Goal: Information Seeking & Learning: Find specific page/section

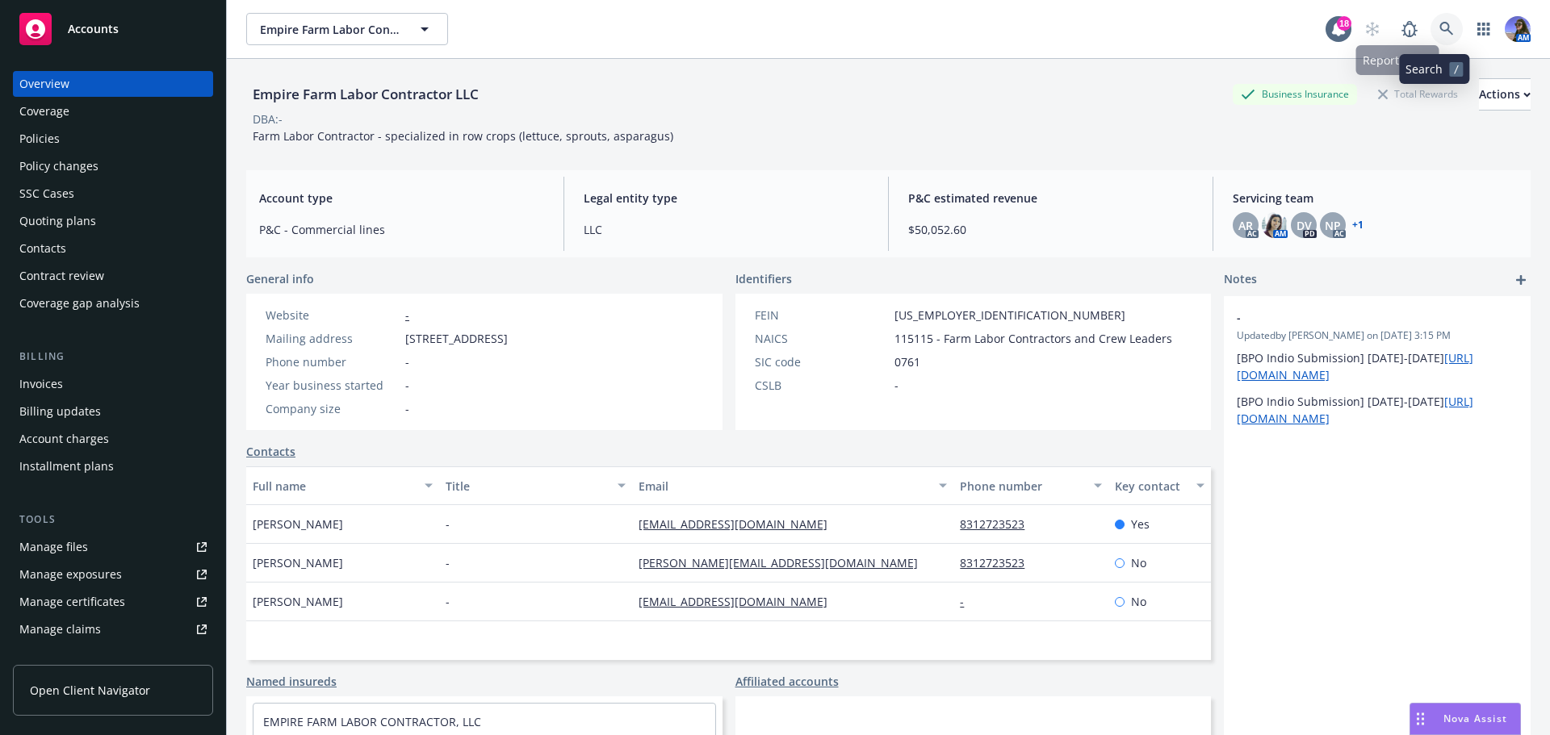
click at [1430, 34] on link at bounding box center [1446, 29] width 32 height 32
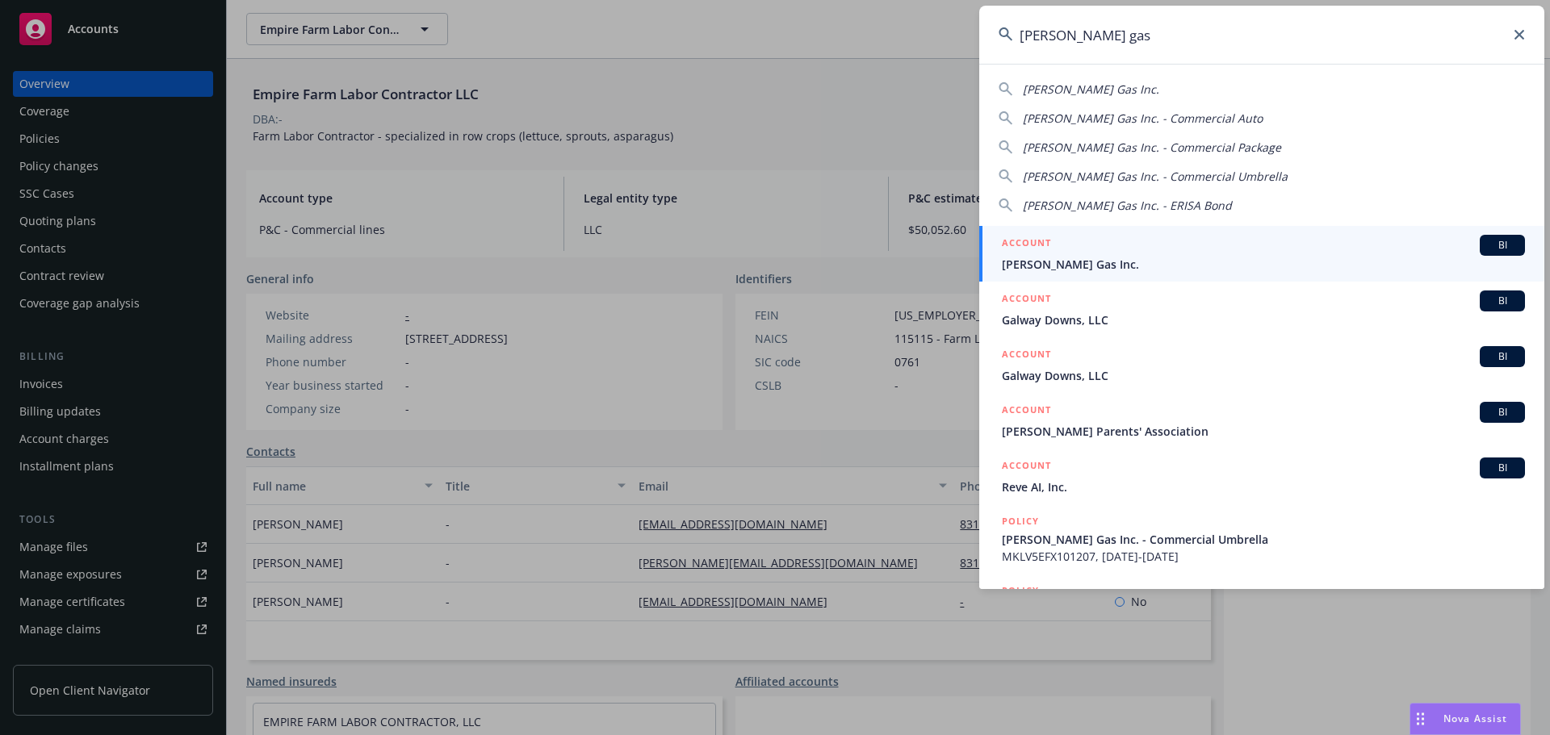
type input "[PERSON_NAME] gas"
click at [1051, 274] on link "ACCOUNT BI [PERSON_NAME] Gas Inc." at bounding box center [1261, 254] width 565 height 56
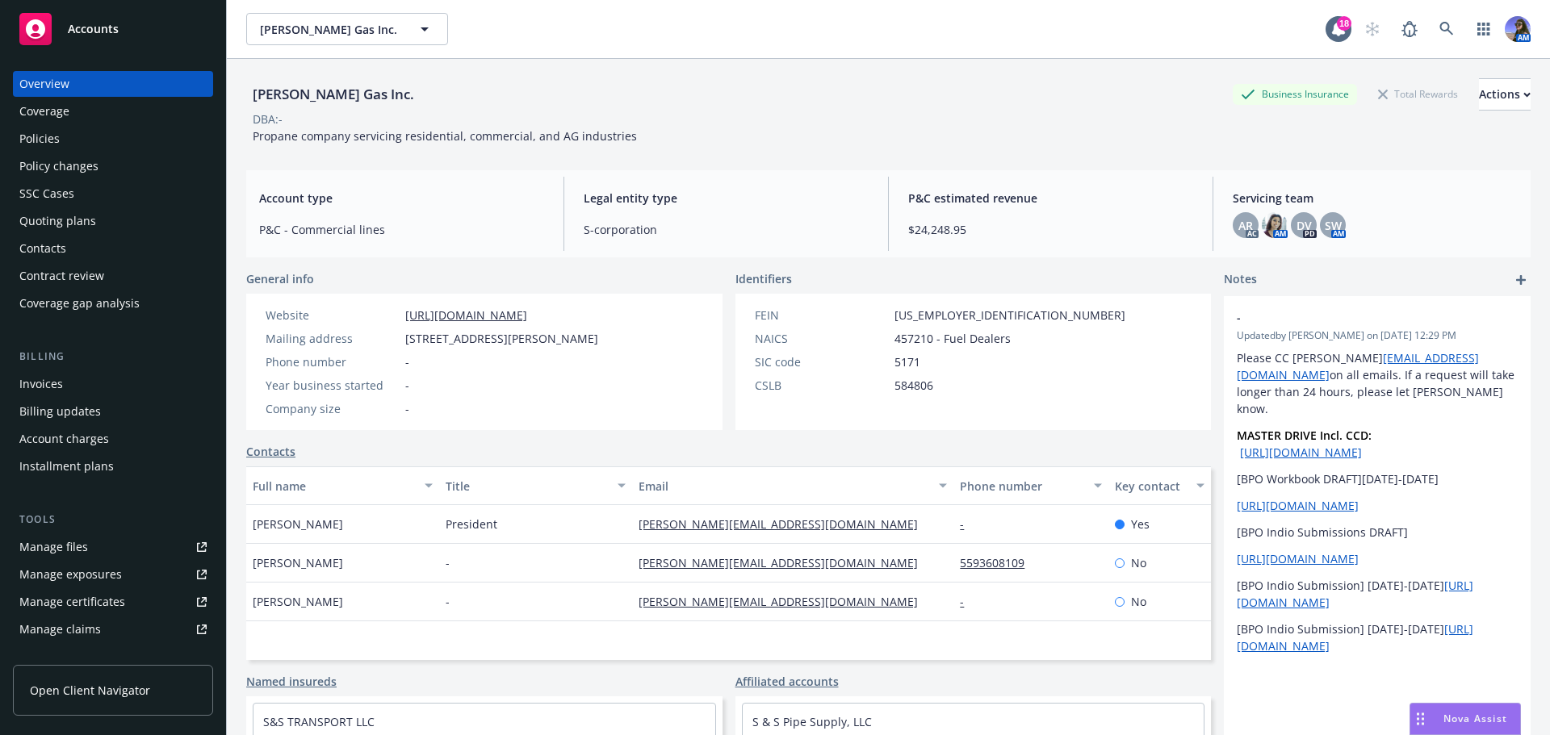
click at [53, 144] on div "Policies" at bounding box center [39, 139] width 40 height 26
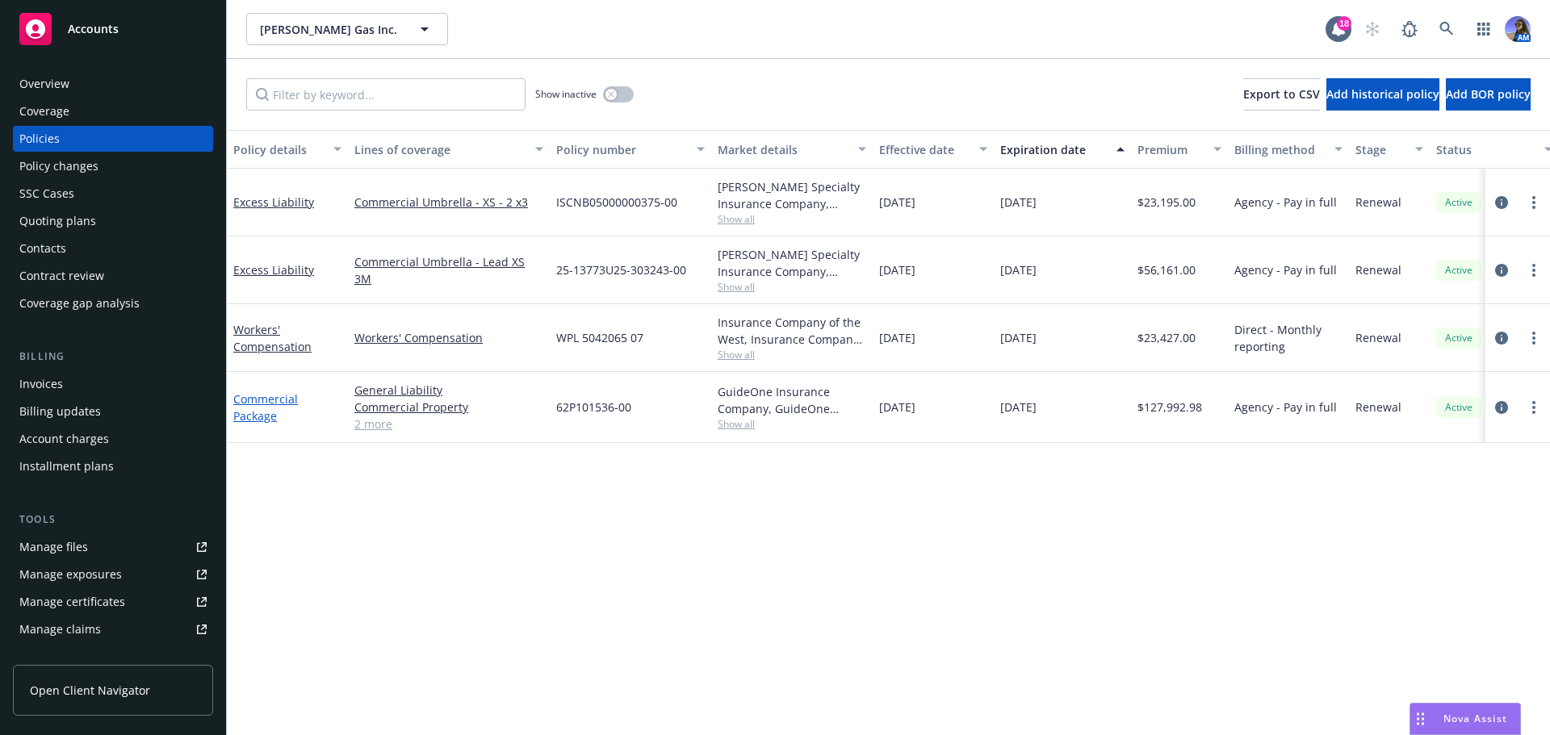
click at [266, 416] on link "Commercial Package" at bounding box center [265, 407] width 65 height 32
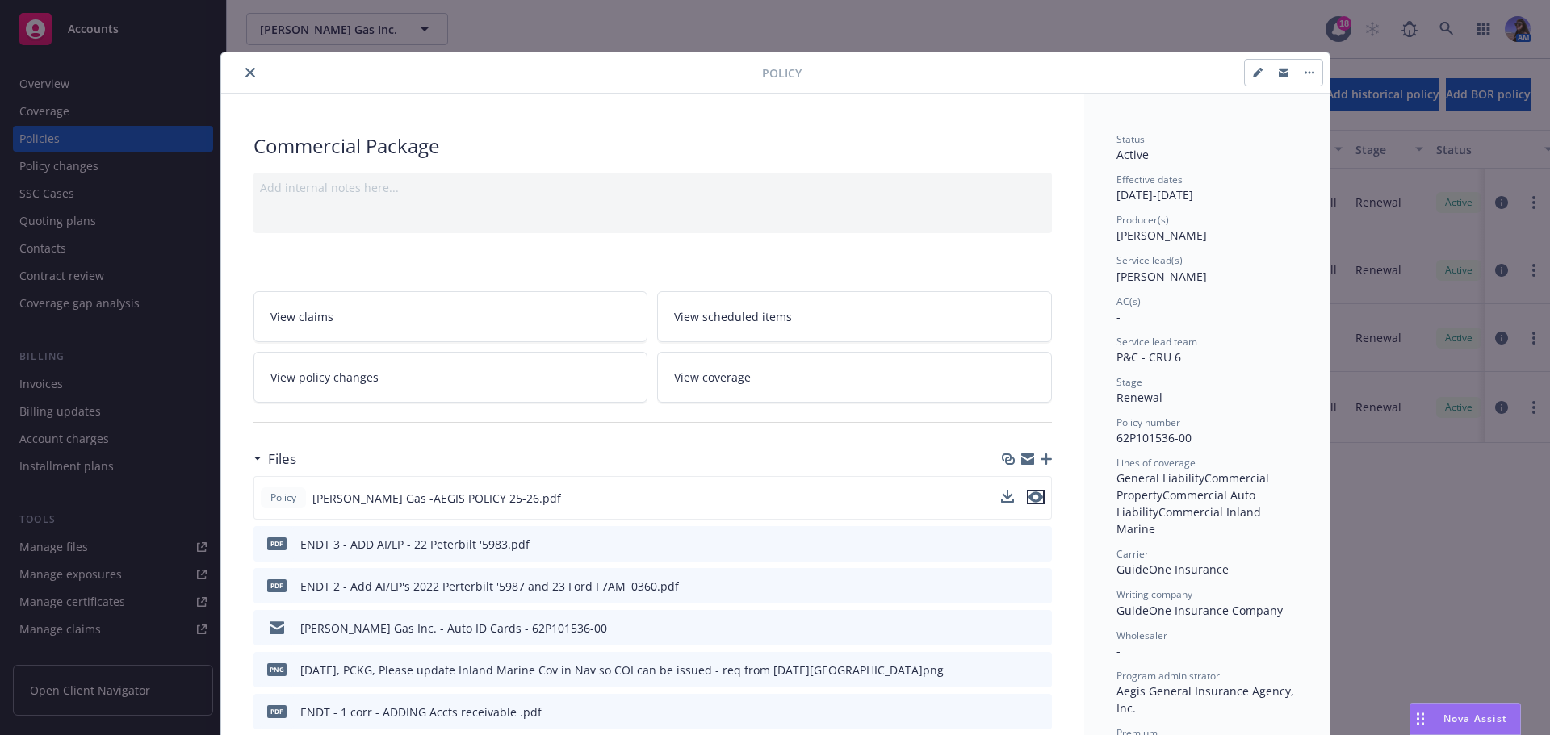
click at [1031, 500] on icon "preview file" at bounding box center [1035, 497] width 15 height 11
